Goal: Transaction & Acquisition: Purchase product/service

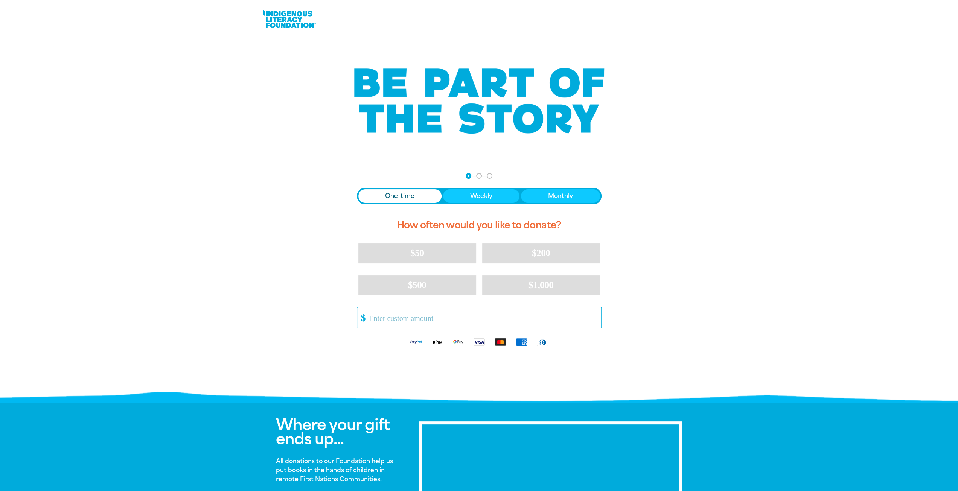
click at [410, 315] on input "Other Amount" at bounding box center [481, 317] width 237 height 21
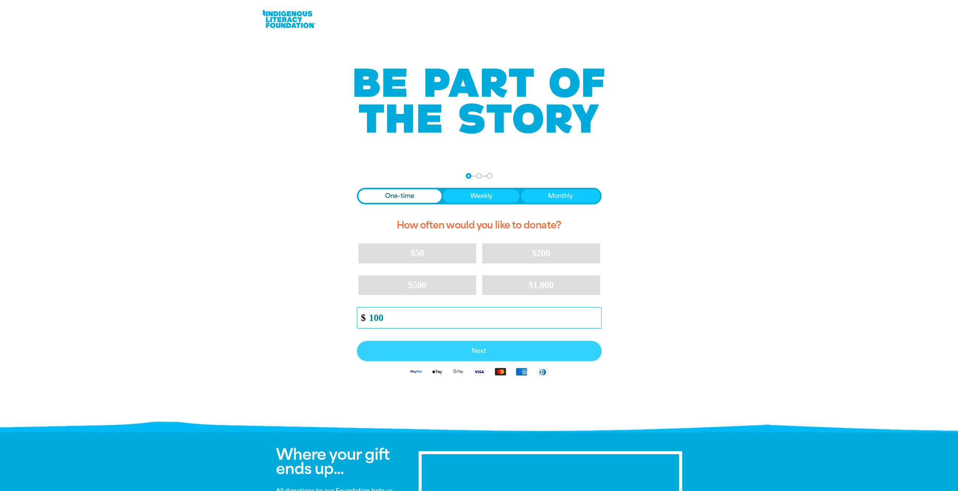
type input "100"
click at [489, 353] on span "Next" at bounding box center [479, 351] width 228 height 6
select select "AU"
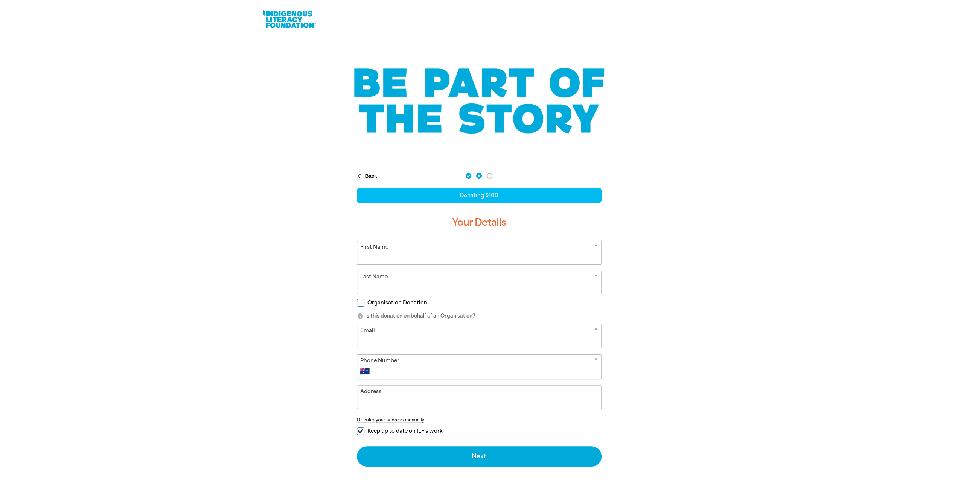
click at [403, 254] on input "First Name" at bounding box center [479, 252] width 244 height 23
type input "[PERSON_NAME]"
click at [403, 281] on input "Last Name" at bounding box center [479, 282] width 244 height 23
type input "[PERSON_NAME]"
click at [296, 305] on div "arrow_back Back Step 1 Step 2 Step 3 Donating $100 Your Details * First Name [P…" at bounding box center [479, 338] width 452 height 349
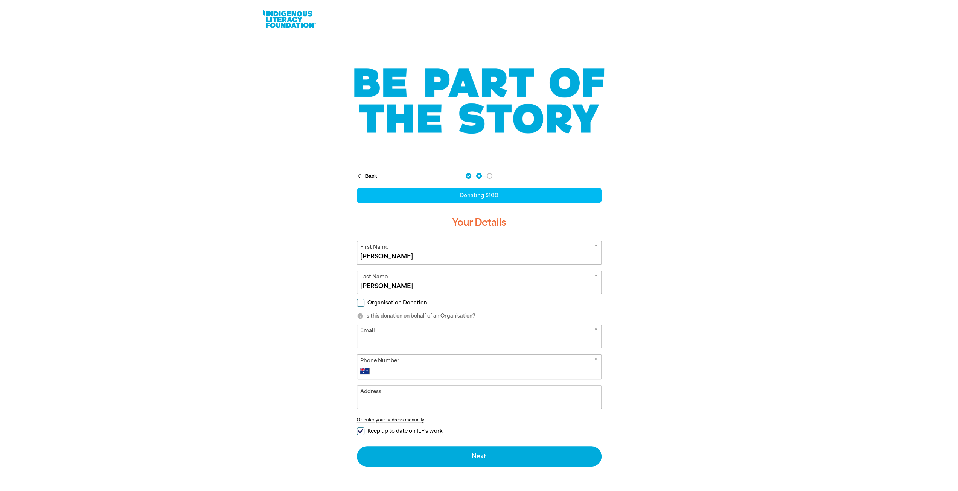
click at [410, 338] on input "Email" at bounding box center [479, 336] width 244 height 23
type input "[EMAIL_ADDRESS][DOMAIN_NAME]"
click at [228, 324] on div at bounding box center [479, 338] width 958 height 349
click at [397, 371] on input "Phone Number" at bounding box center [486, 370] width 222 height 9
type input "0415 931 312"
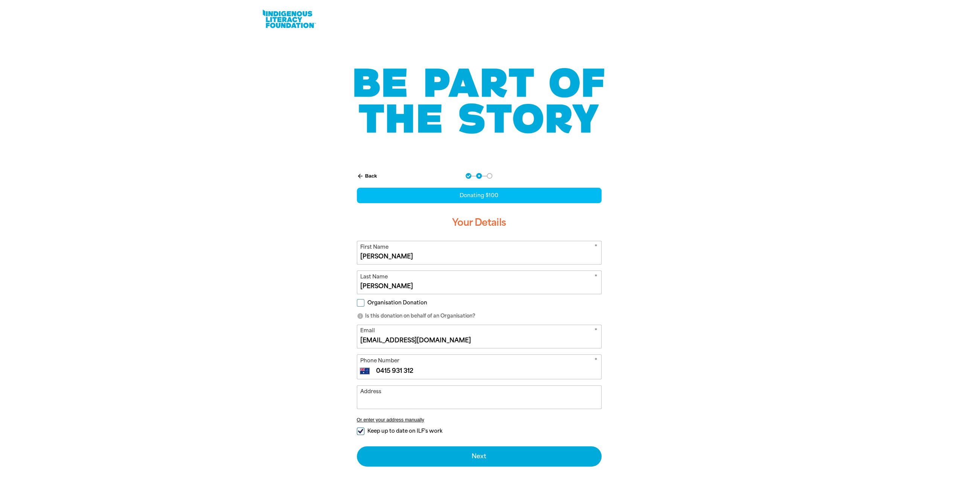
click at [365, 430] on label "Keep up to date on ILF's work" at bounding box center [399, 431] width 85 height 8
click at [364, 430] on input "Keep up to date on ILF's work" at bounding box center [361, 431] width 8 height 8
checkbox input "false"
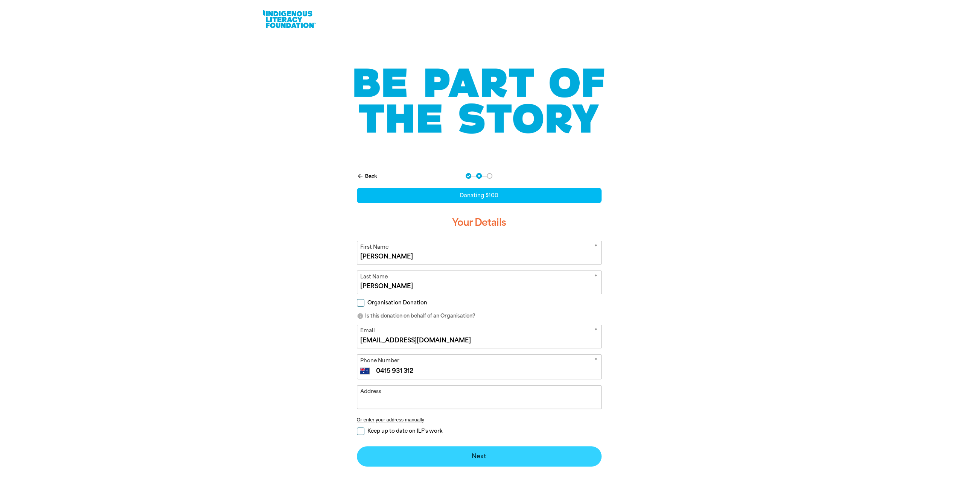
click at [454, 459] on button "Next chevron_right" at bounding box center [479, 456] width 245 height 20
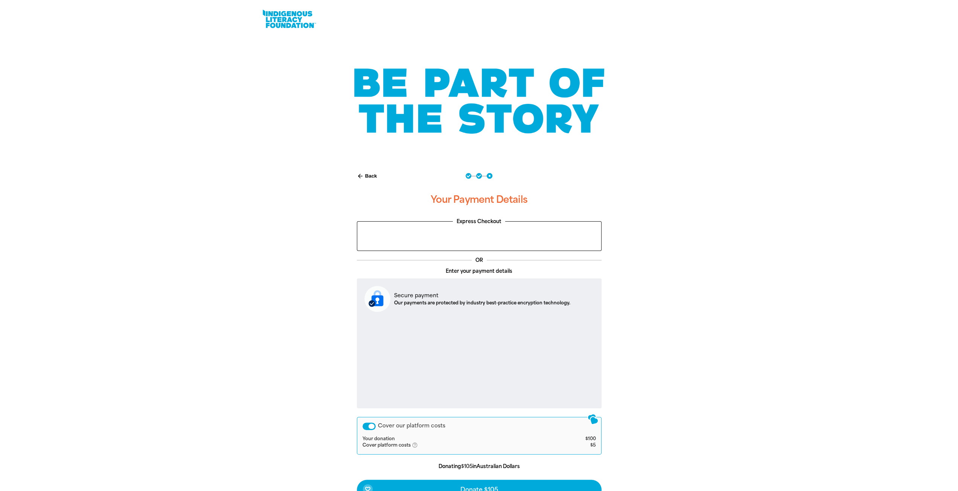
click at [296, 405] on div "arrow_back Back Step 1 Step 2 Step 3 Your Payment Details Express Checkout OR E…" at bounding box center [479, 355] width 452 height 383
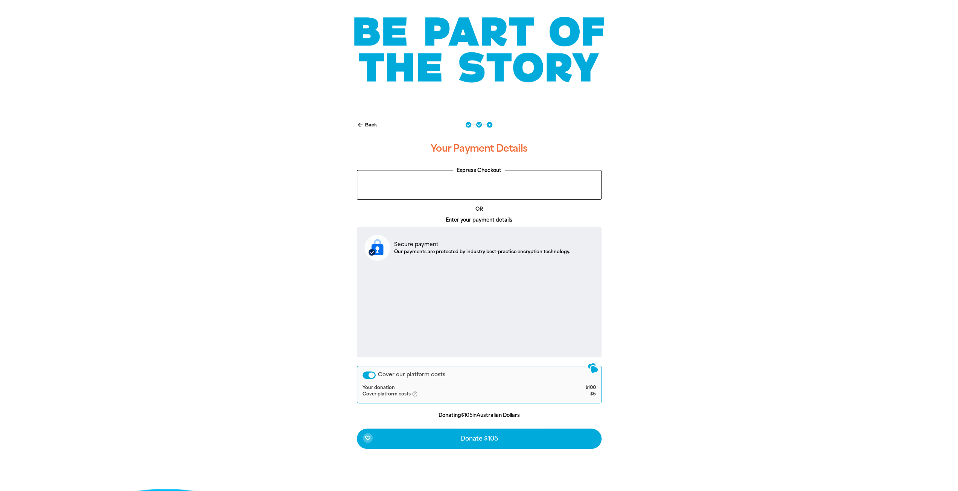
scroll to position [113, 0]
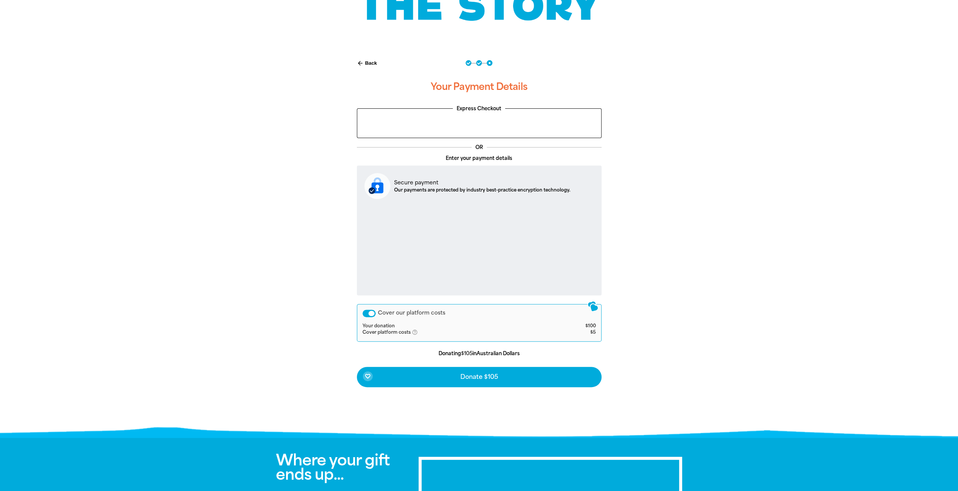
click at [363, 314] on div "Cover our platform costs" at bounding box center [368, 314] width 13 height 8
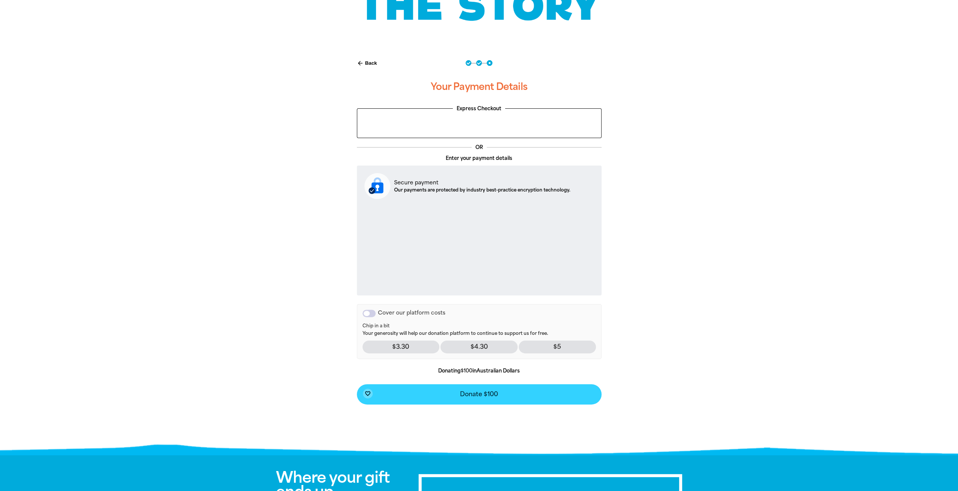
click at [485, 397] on span "Donate $100" at bounding box center [479, 394] width 38 height 6
